Goal: Check status: Check status

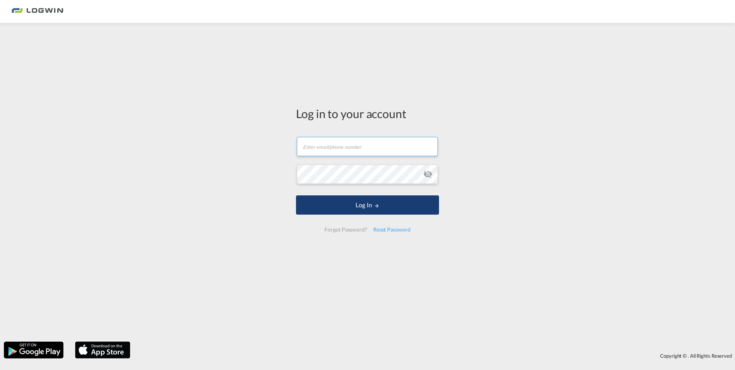
type input "[PERSON_NAME][EMAIL_ADDRESS][PERSON_NAME][DOMAIN_NAME]"
click at [351, 207] on button "Log In" at bounding box center [367, 204] width 143 height 19
